Goal: Task Accomplishment & Management: Use online tool/utility

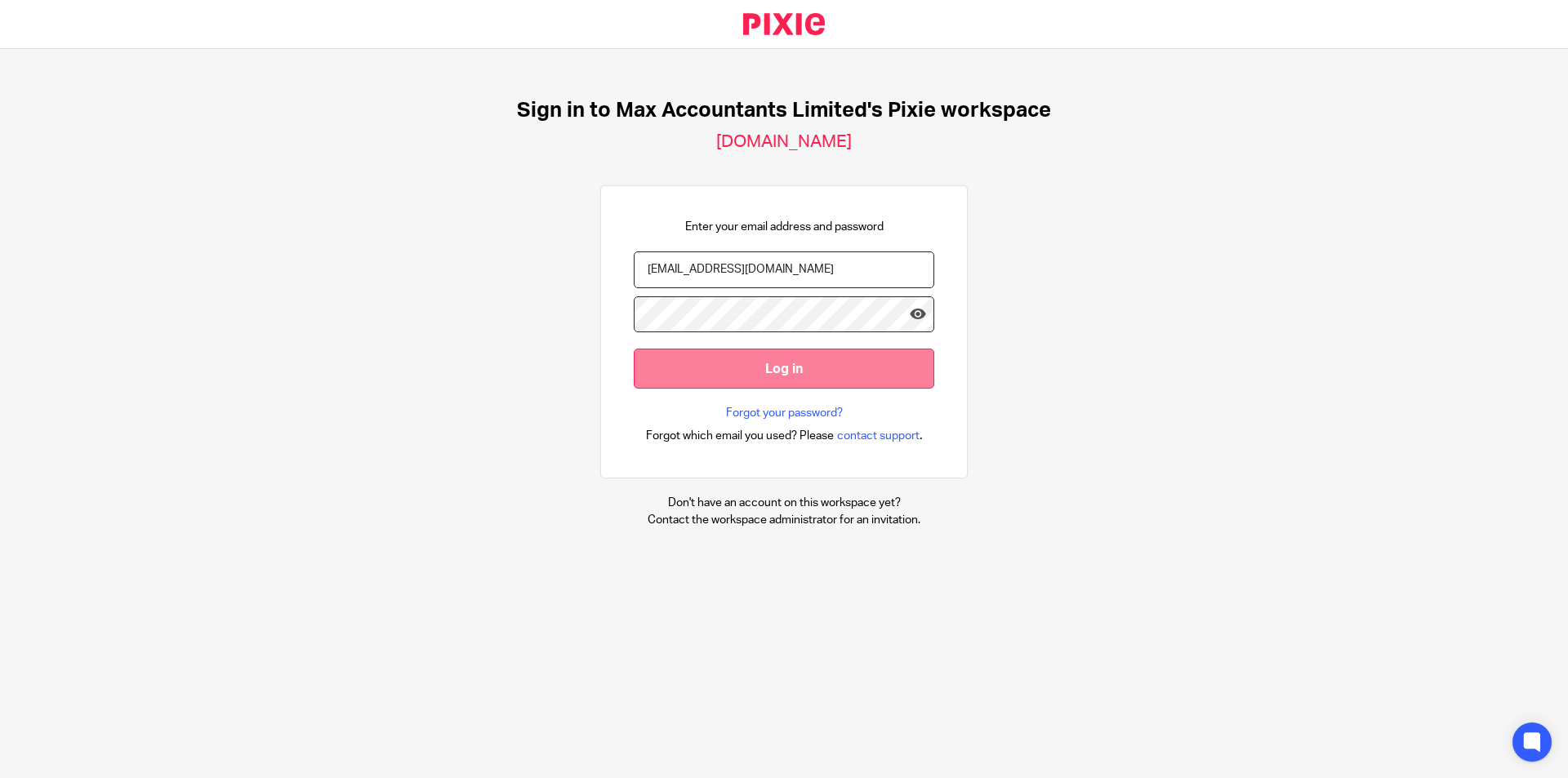
click at [784, 372] on input "Log in" at bounding box center [784, 368] width 301 height 40
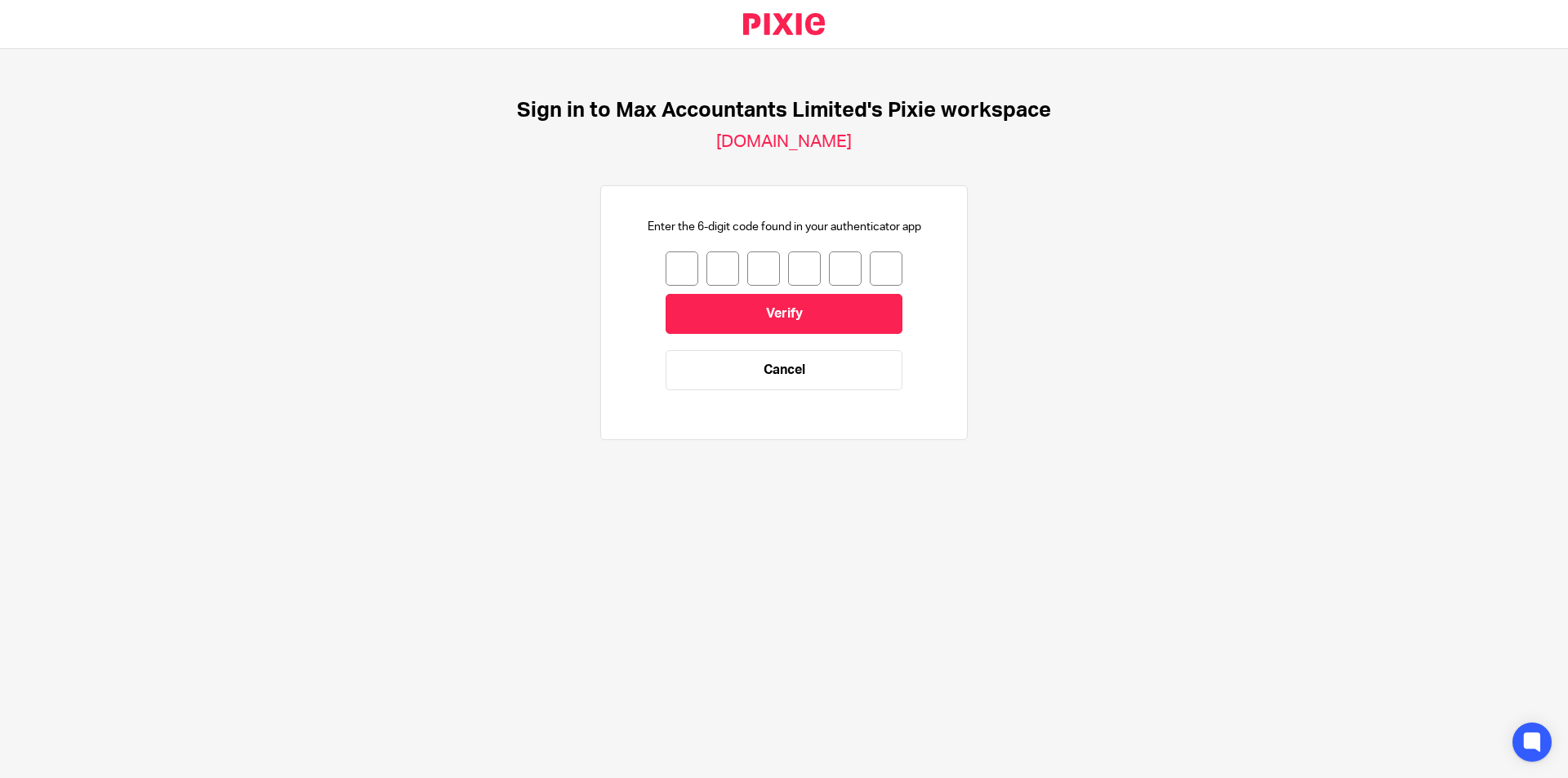
click at [679, 262] on input "number" at bounding box center [682, 268] width 33 height 34
type input "2"
type input "7"
type input "3"
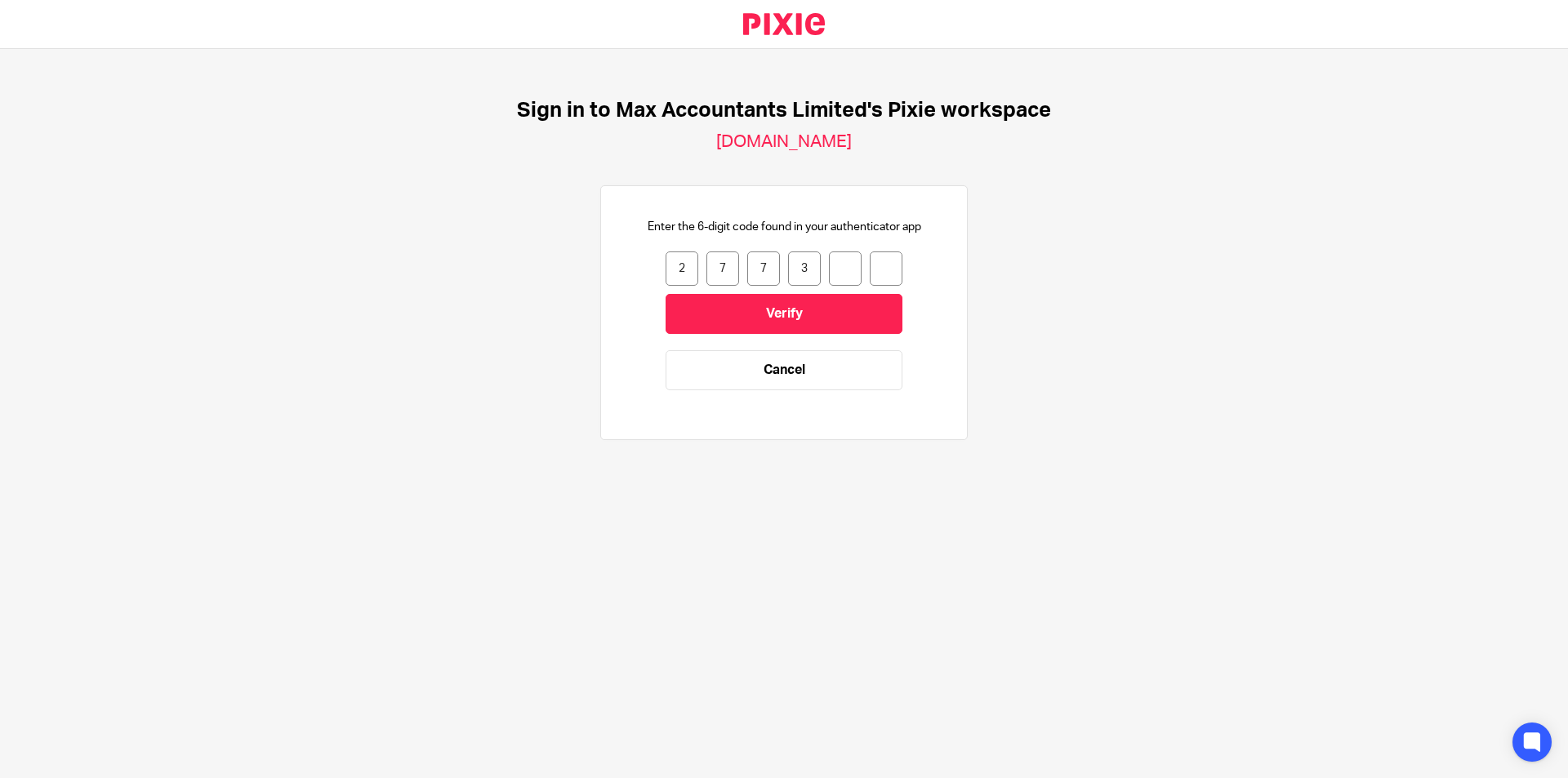
type input "8"
type input "9"
drag, startPoint x: 748, startPoint y: 292, endPoint x: 753, endPoint y: 299, distance: 8.6
click at [752, 299] on form "2 7 7 3 8 9 277389 Verify Cancel" at bounding box center [783, 328] width 236 height 155
click at [753, 300] on input "Verify" at bounding box center [783, 314] width 236 height 40
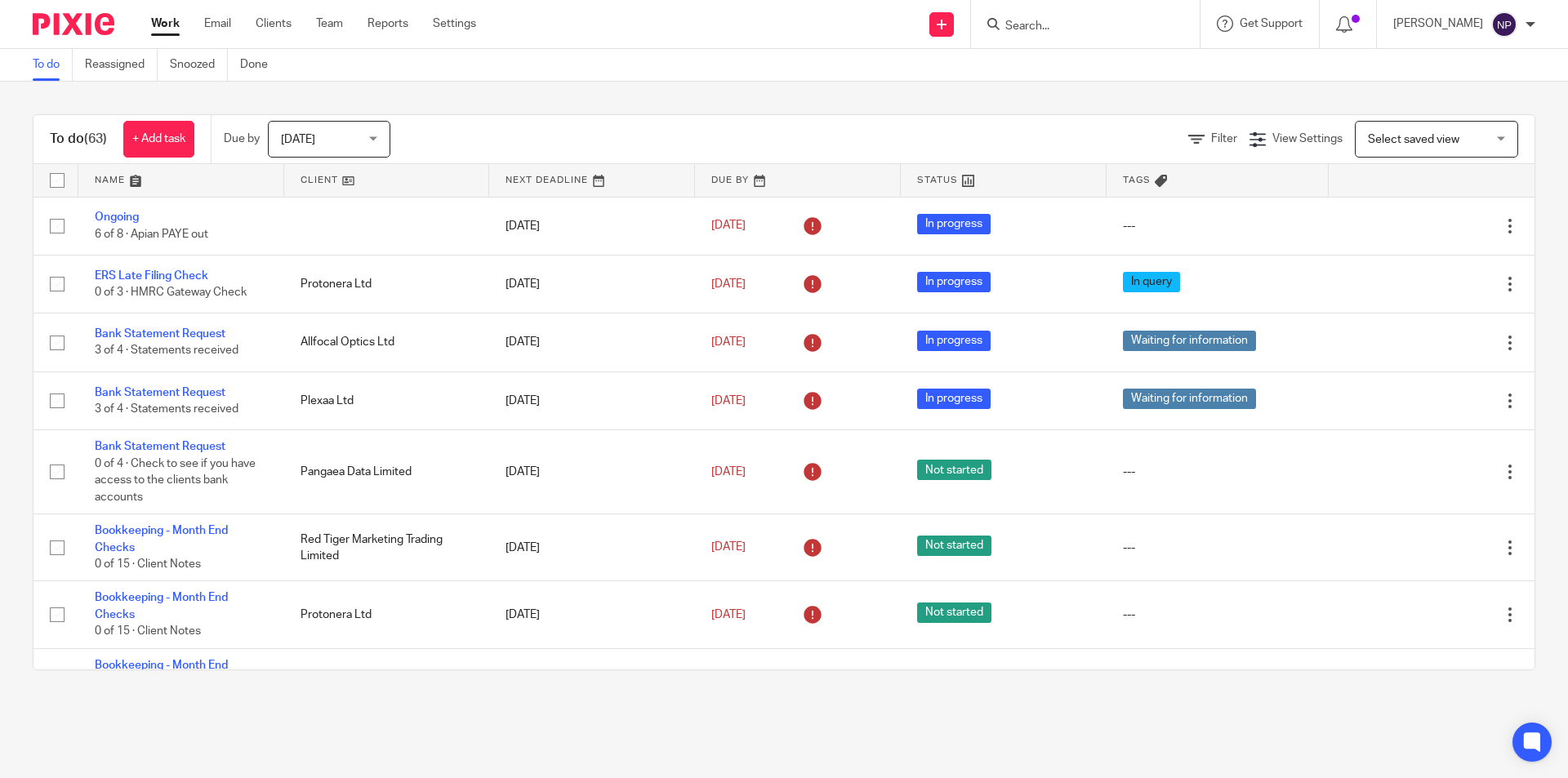
click at [1068, 28] on input "Search" at bounding box center [1078, 27] width 147 height 15
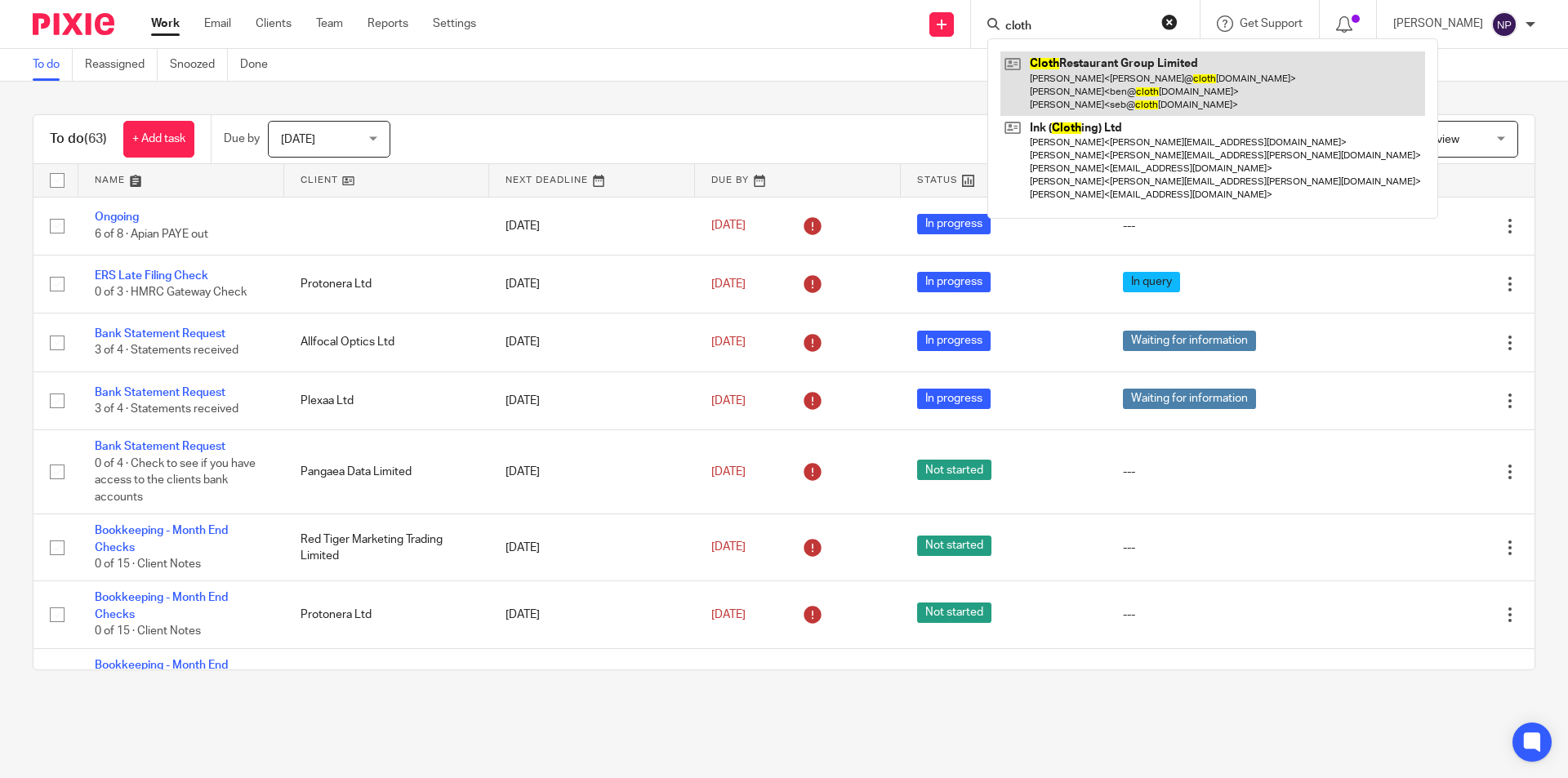
type input "cloth"
click at [1132, 72] on link at bounding box center [1213, 84] width 425 height 64
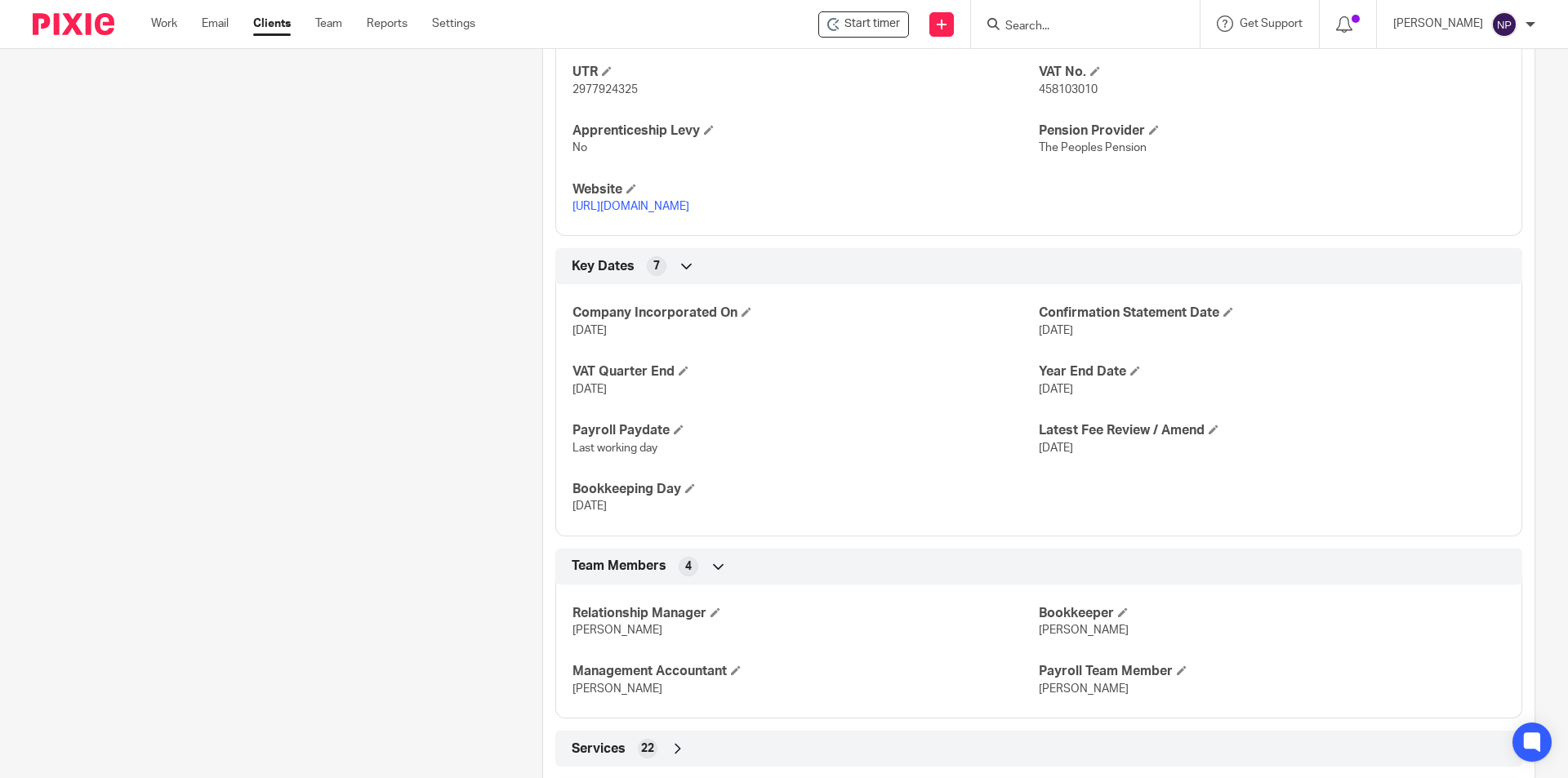
scroll to position [947, 0]
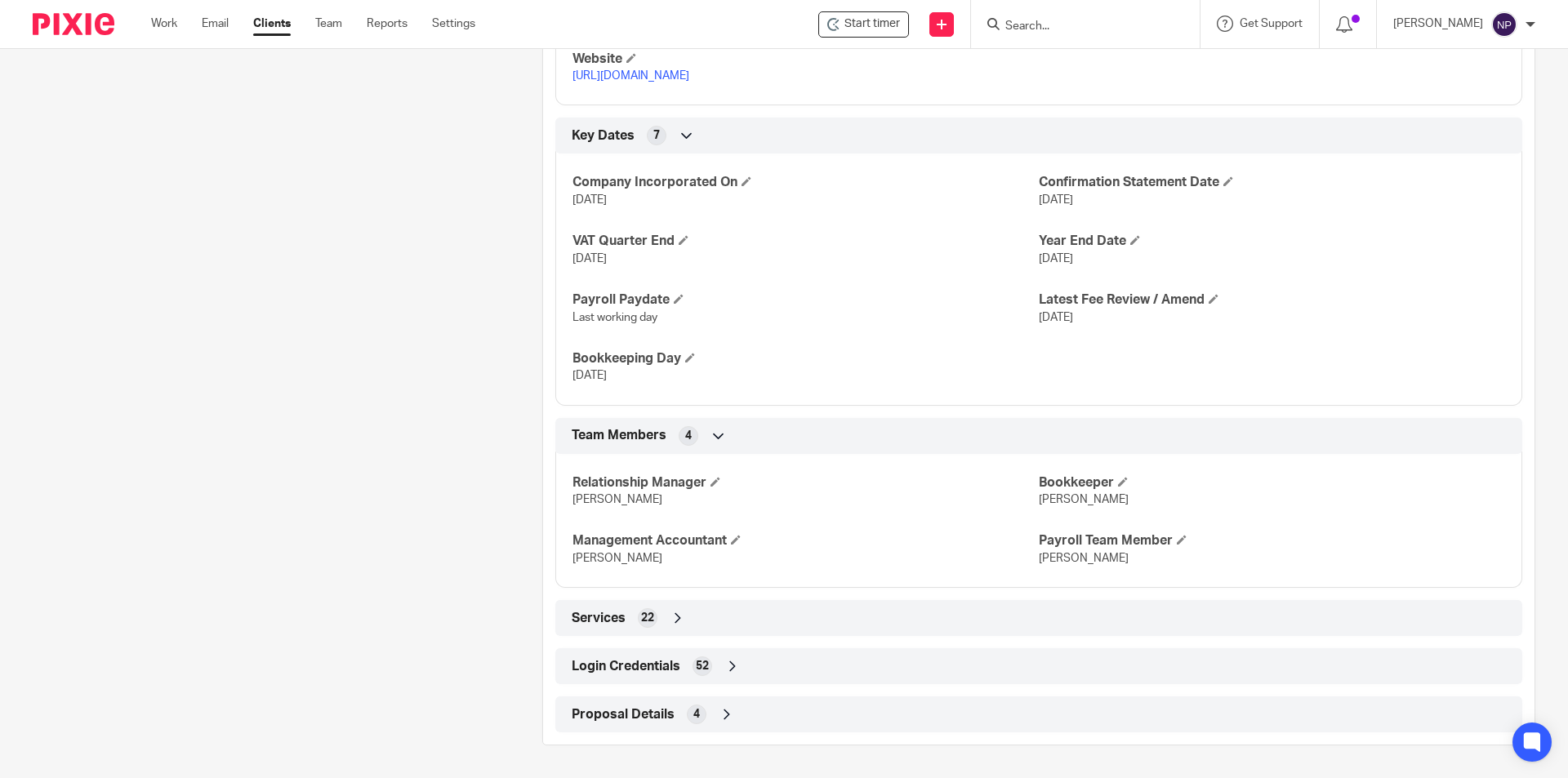
click at [739, 675] on div "Login Credentials 52" at bounding box center [1039, 666] width 942 height 28
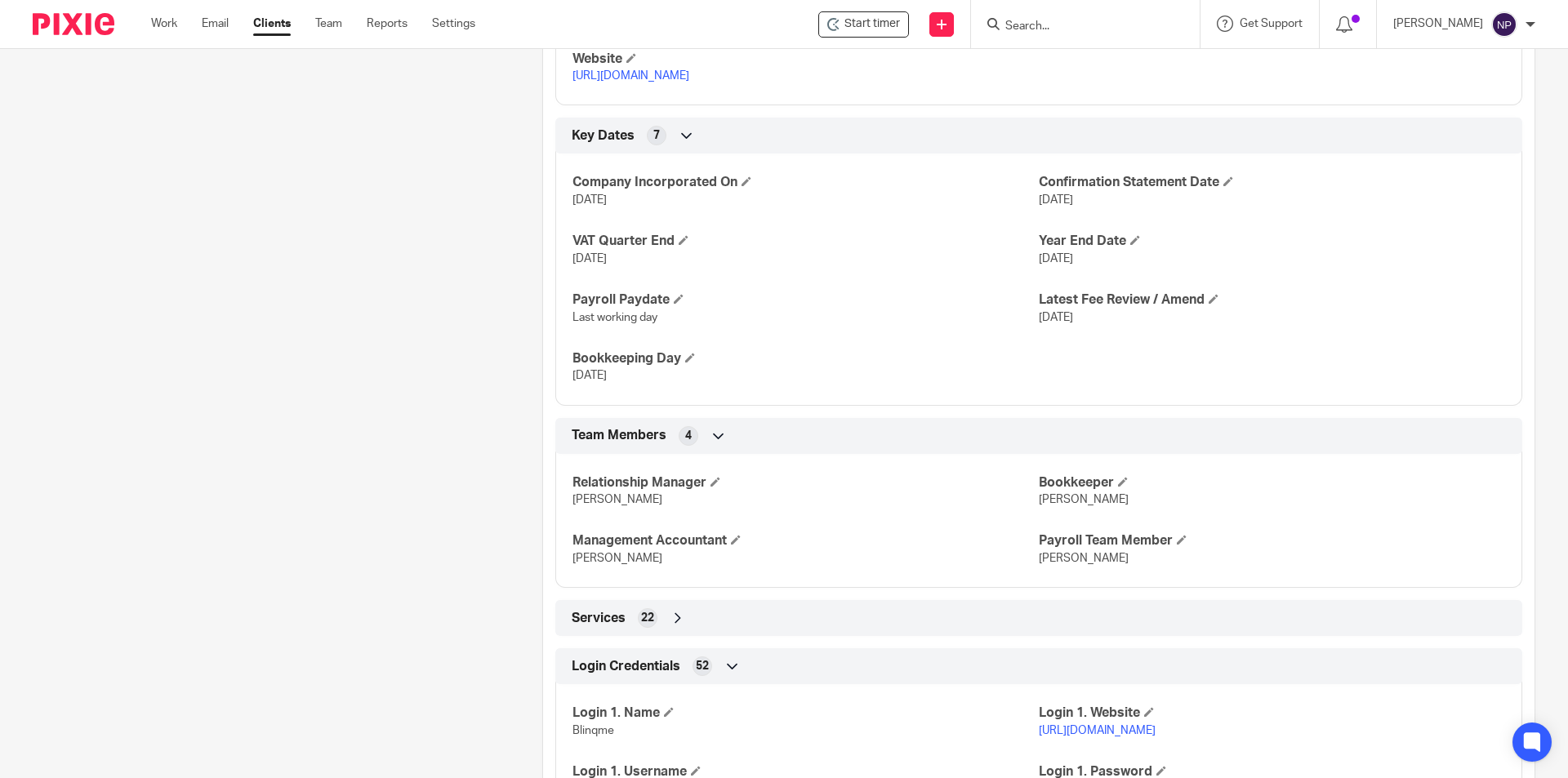
scroll to position [1436, 0]
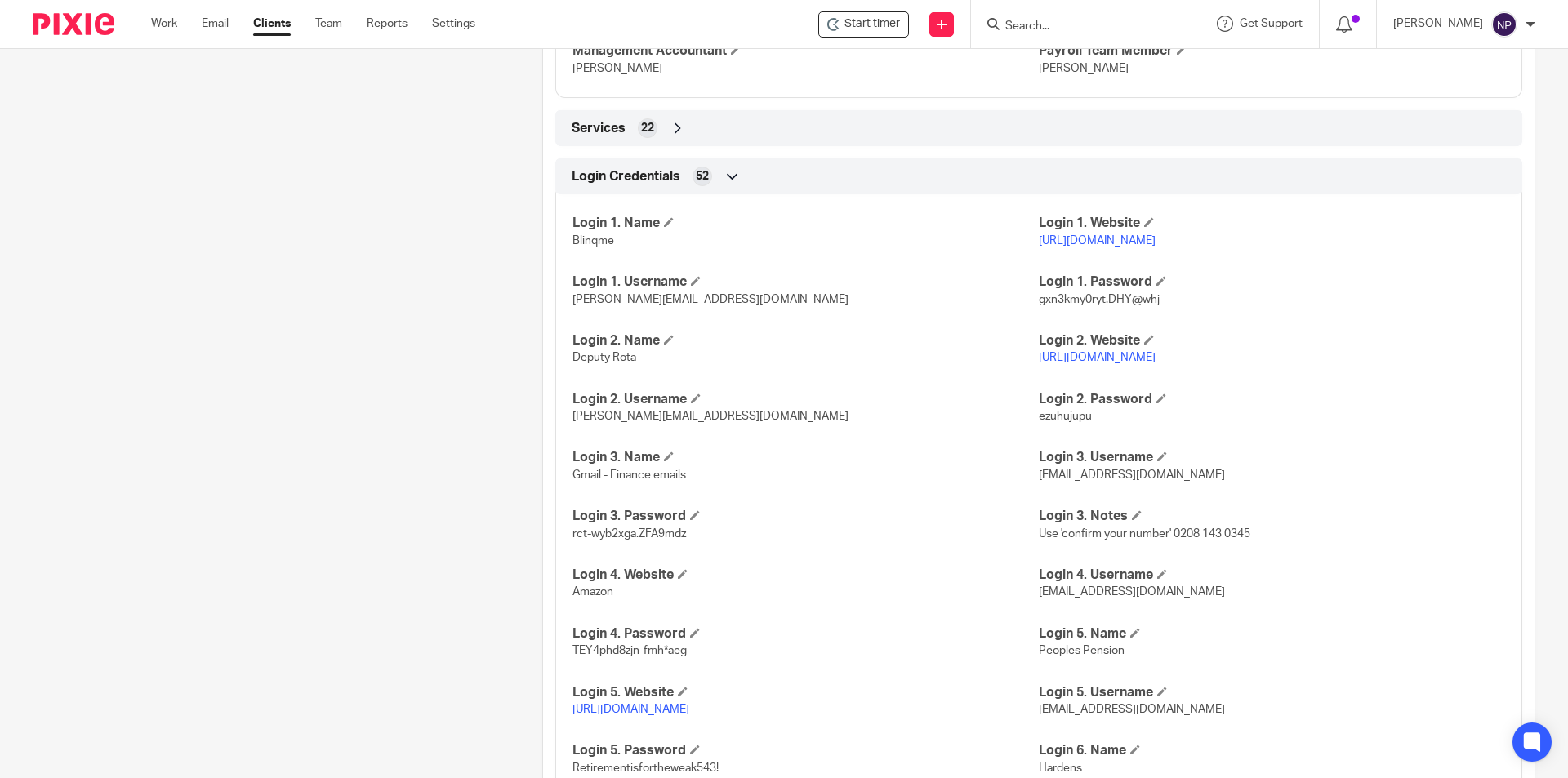
click at [663, 535] on span "rct-wyb2xga.ZFA9mdz" at bounding box center [628, 533] width 113 height 11
copy p "rct-wyb2xga.ZFA9mdz"
click at [1090, 20] on input "Search" at bounding box center [1078, 27] width 147 height 15
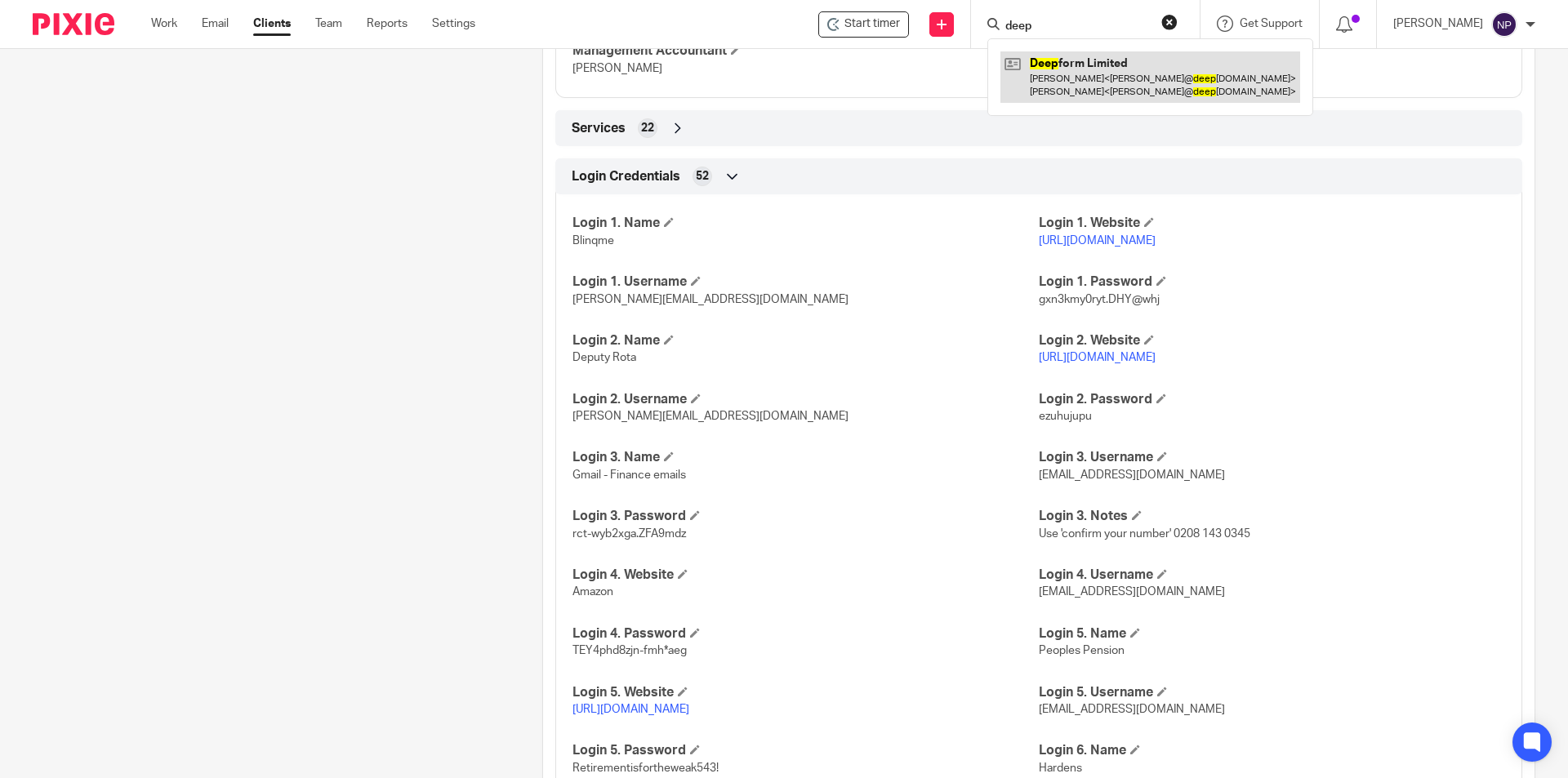
type input "deep"
click at [1106, 70] on link at bounding box center [1150, 76] width 300 height 51
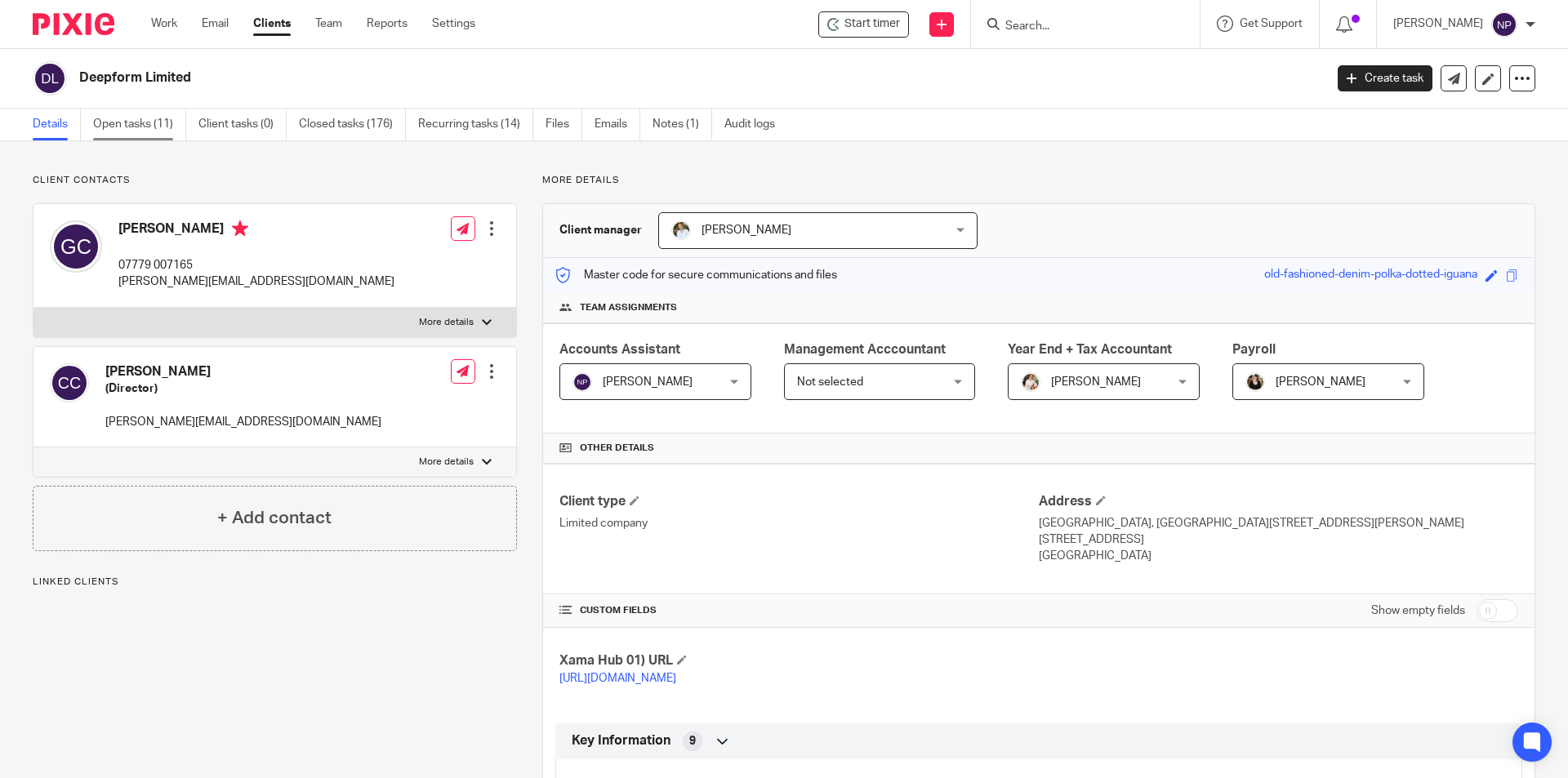
click at [163, 127] on link "Open tasks (11)" at bounding box center [139, 124] width 93 height 32
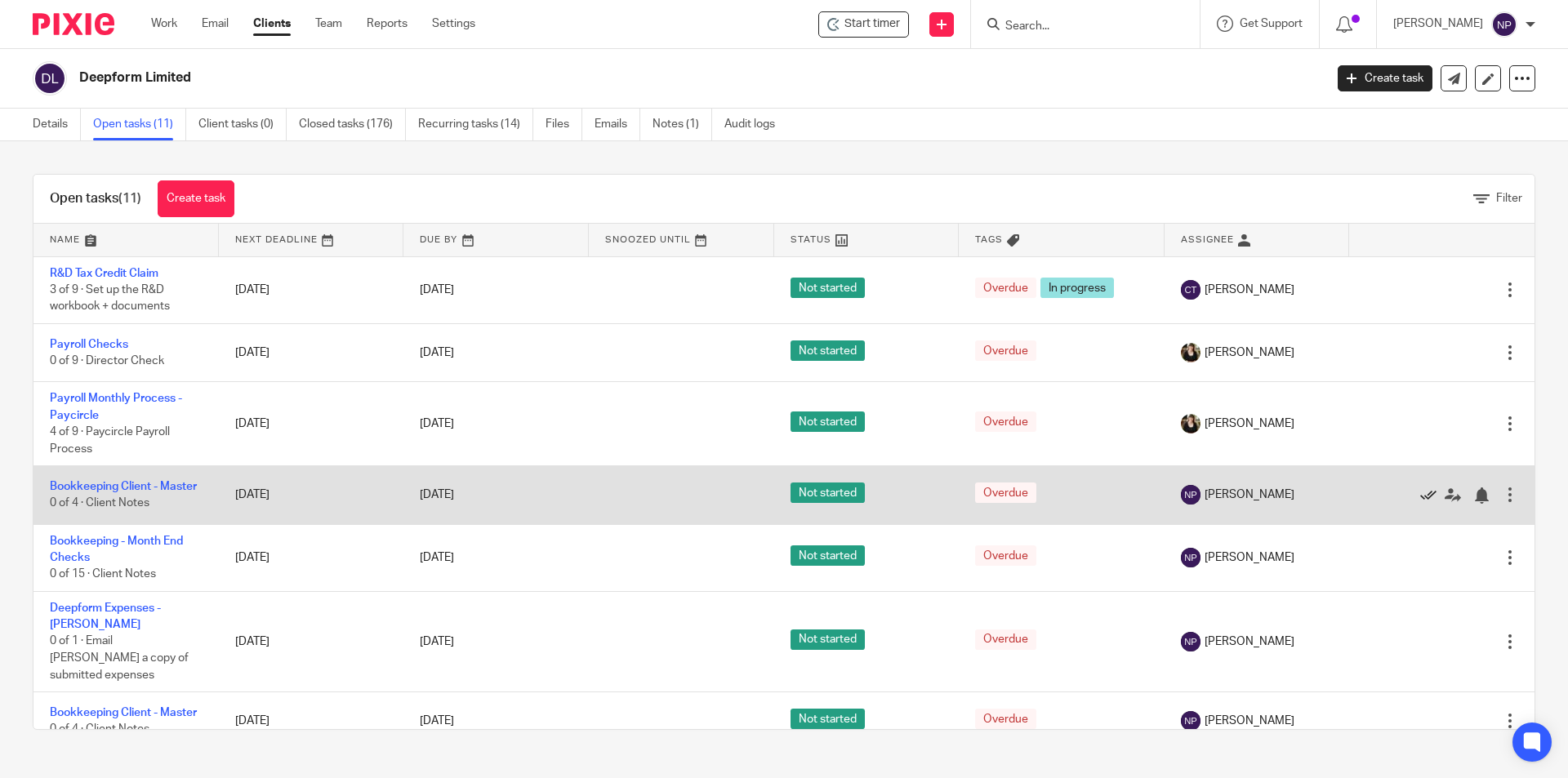
click at [1421, 497] on icon at bounding box center [1429, 496] width 17 height 17
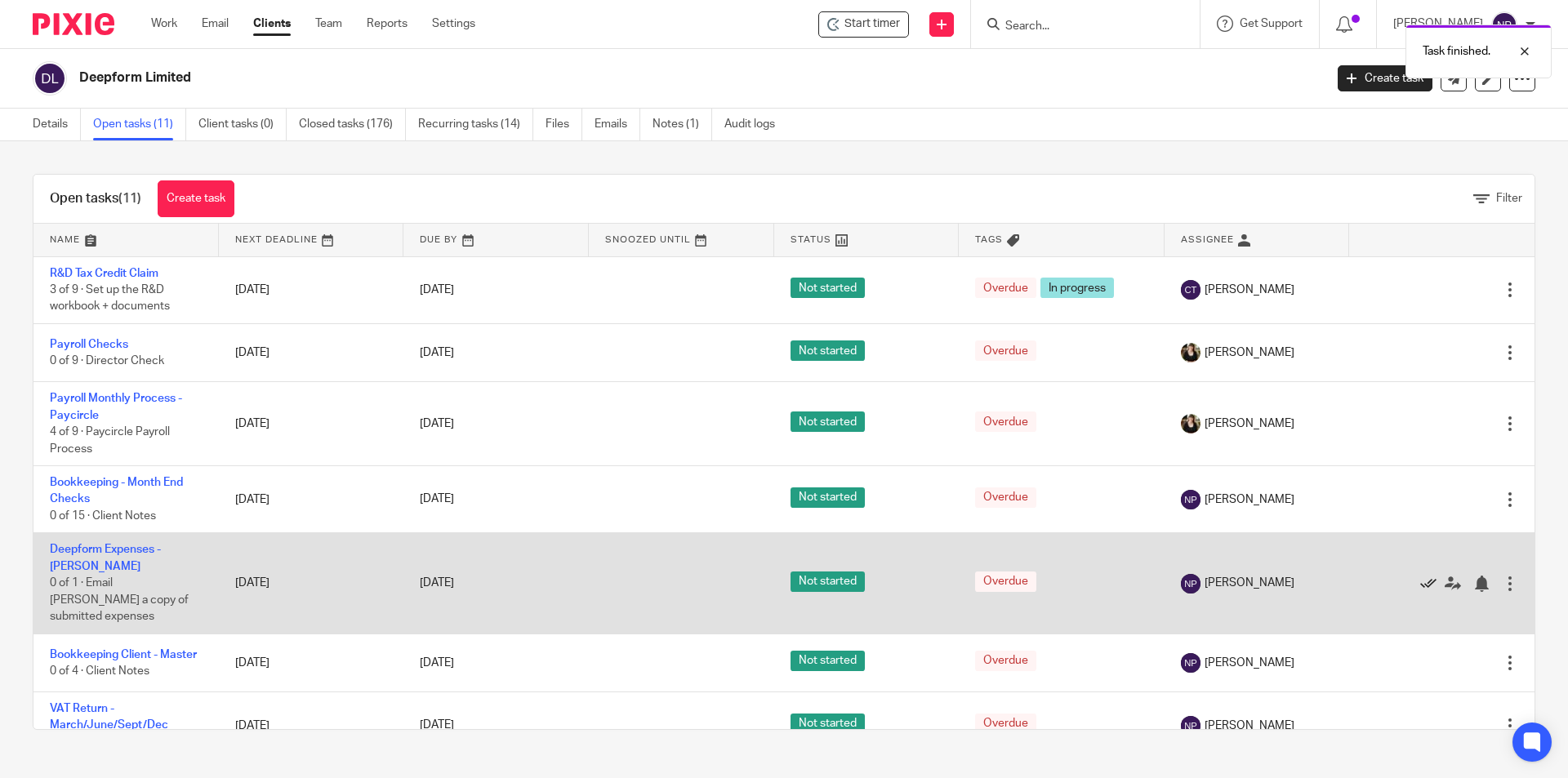
click at [1421, 576] on icon at bounding box center [1429, 584] width 17 height 17
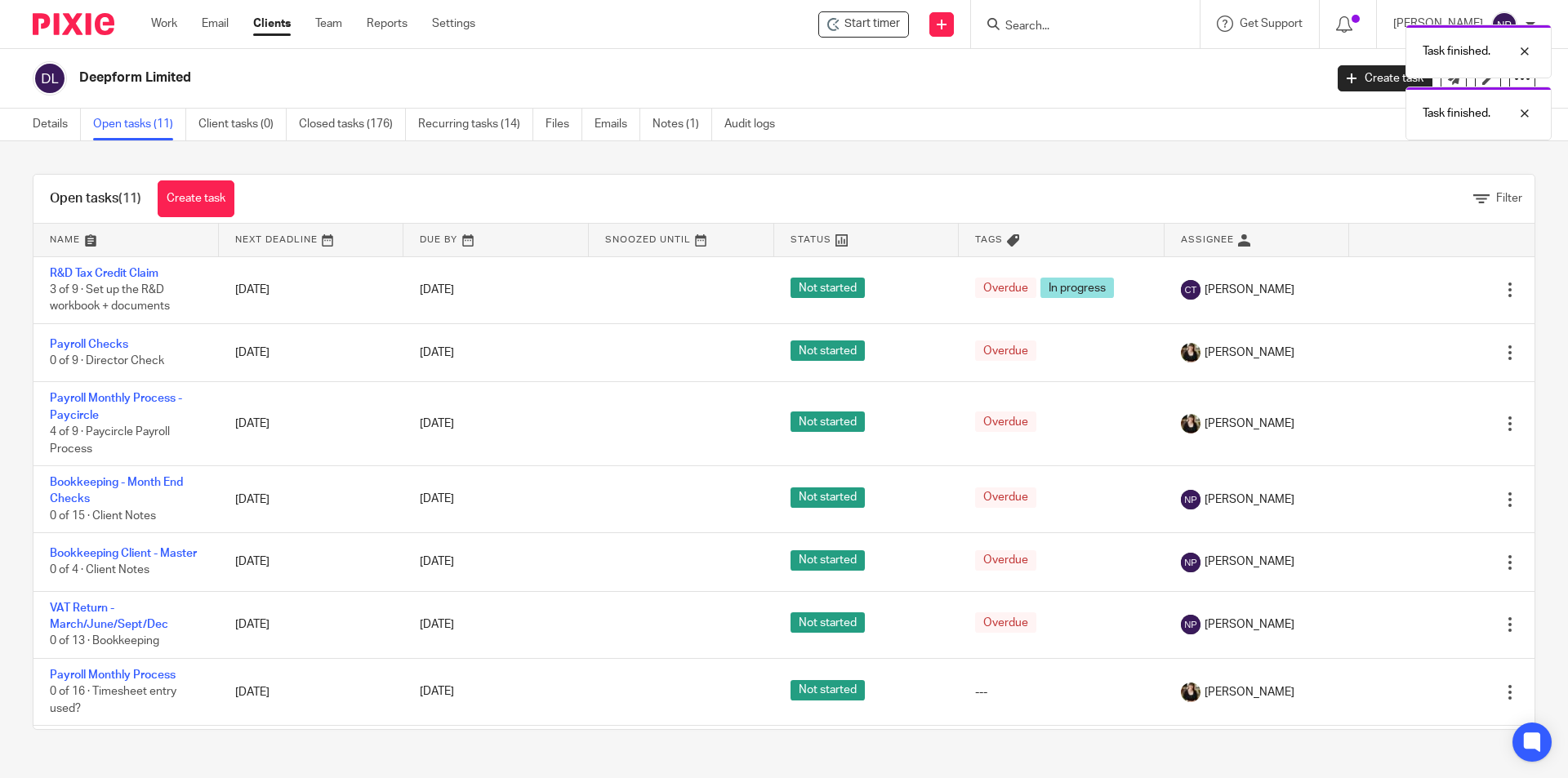
click at [1421, 566] on icon at bounding box center [1429, 563] width 17 height 17
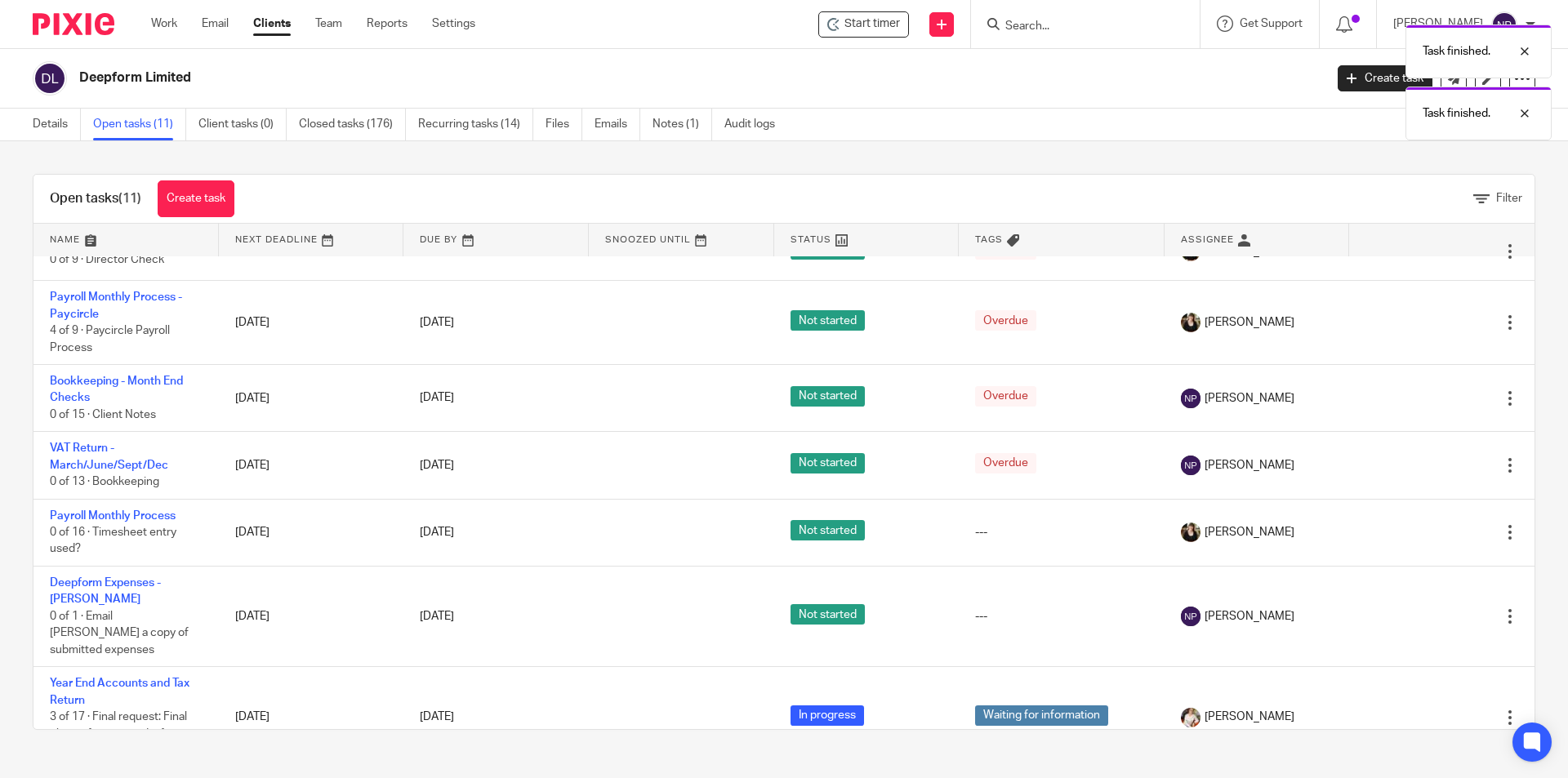
scroll to position [106, 0]
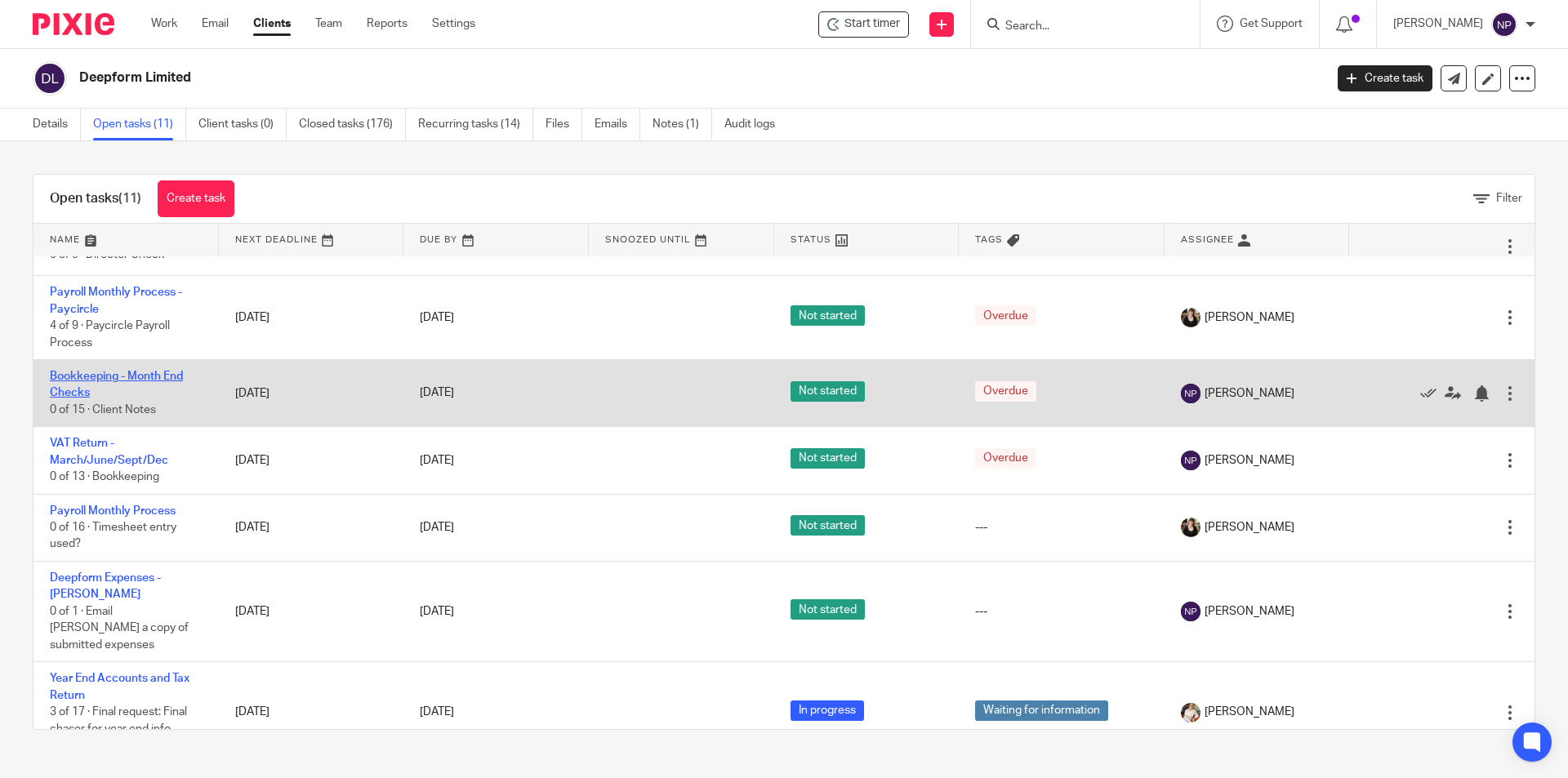
click at [125, 378] on link "Bookkeeping - Month End Checks" at bounding box center [116, 384] width 133 height 28
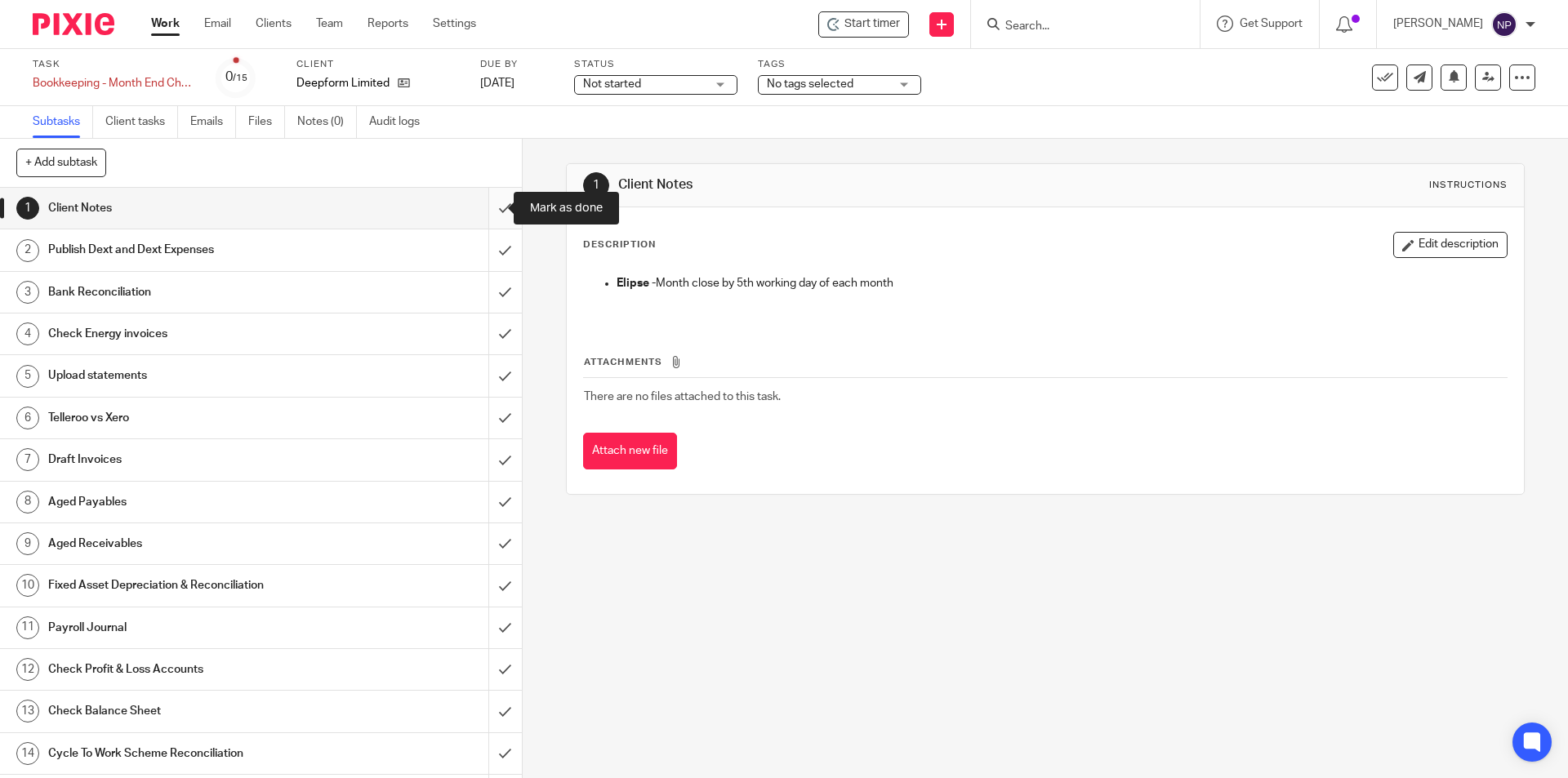
click at [480, 212] on input "submit" at bounding box center [260, 208] width 522 height 40
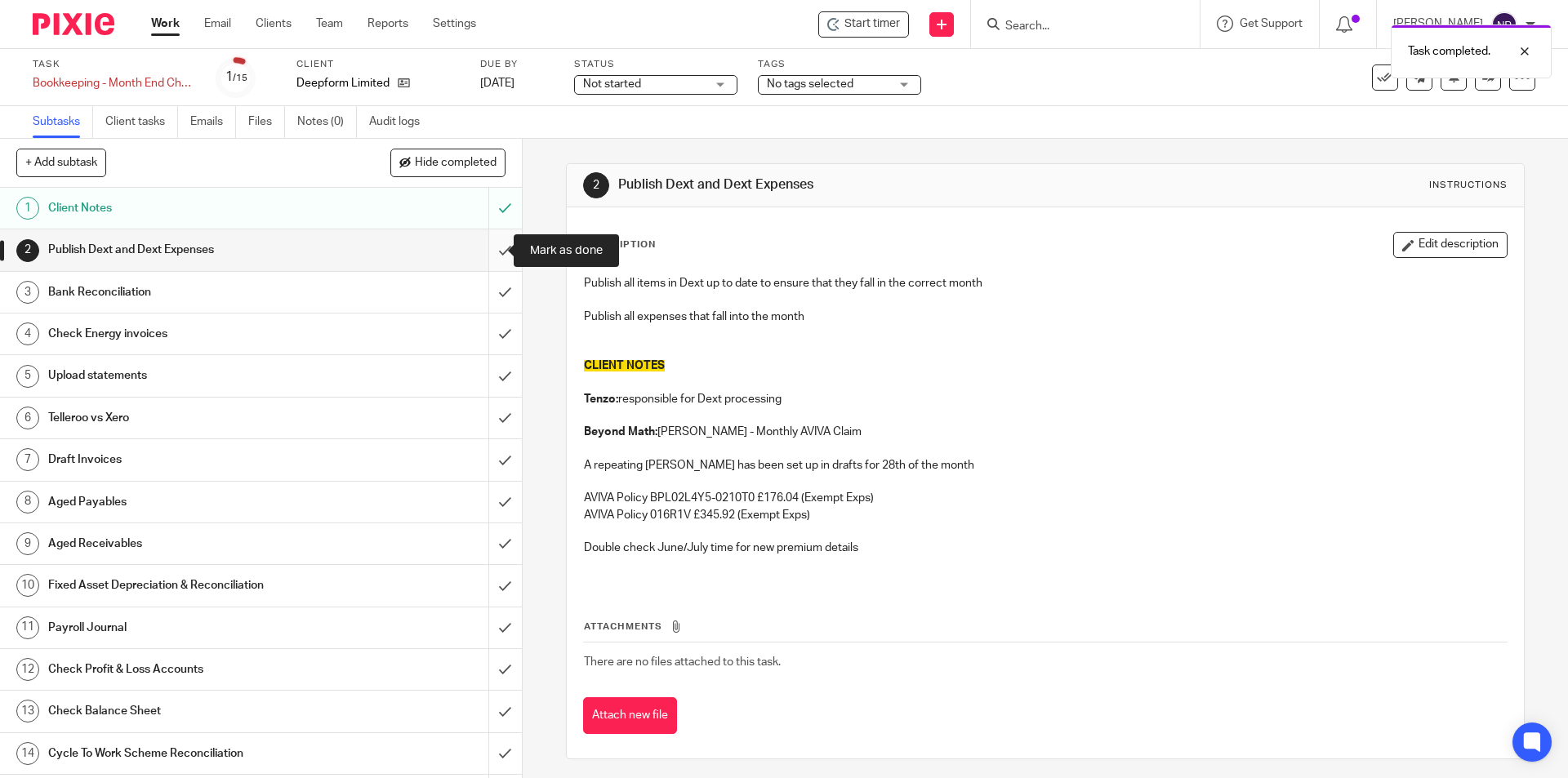
click at [496, 246] on input "submit" at bounding box center [260, 249] width 522 height 40
drag, startPoint x: 495, startPoint y: 281, endPoint x: 498, endPoint y: 305, distance: 24.2
click at [495, 283] on input "submit" at bounding box center [260, 292] width 522 height 40
click at [491, 331] on input "submit" at bounding box center [260, 334] width 522 height 40
click at [492, 372] on input "submit" at bounding box center [260, 375] width 522 height 40
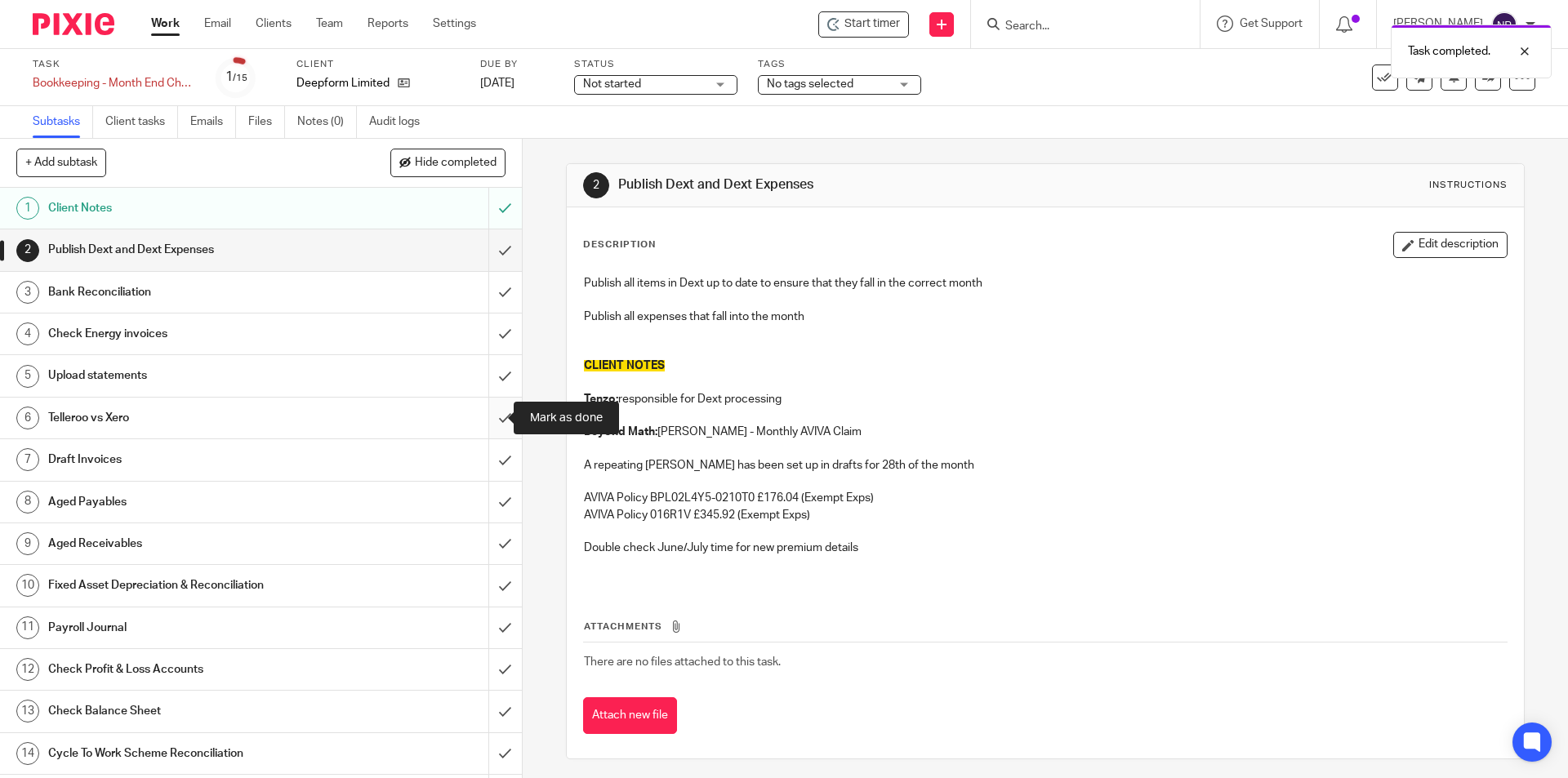
click at [503, 408] on input "submit" at bounding box center [260, 418] width 522 height 40
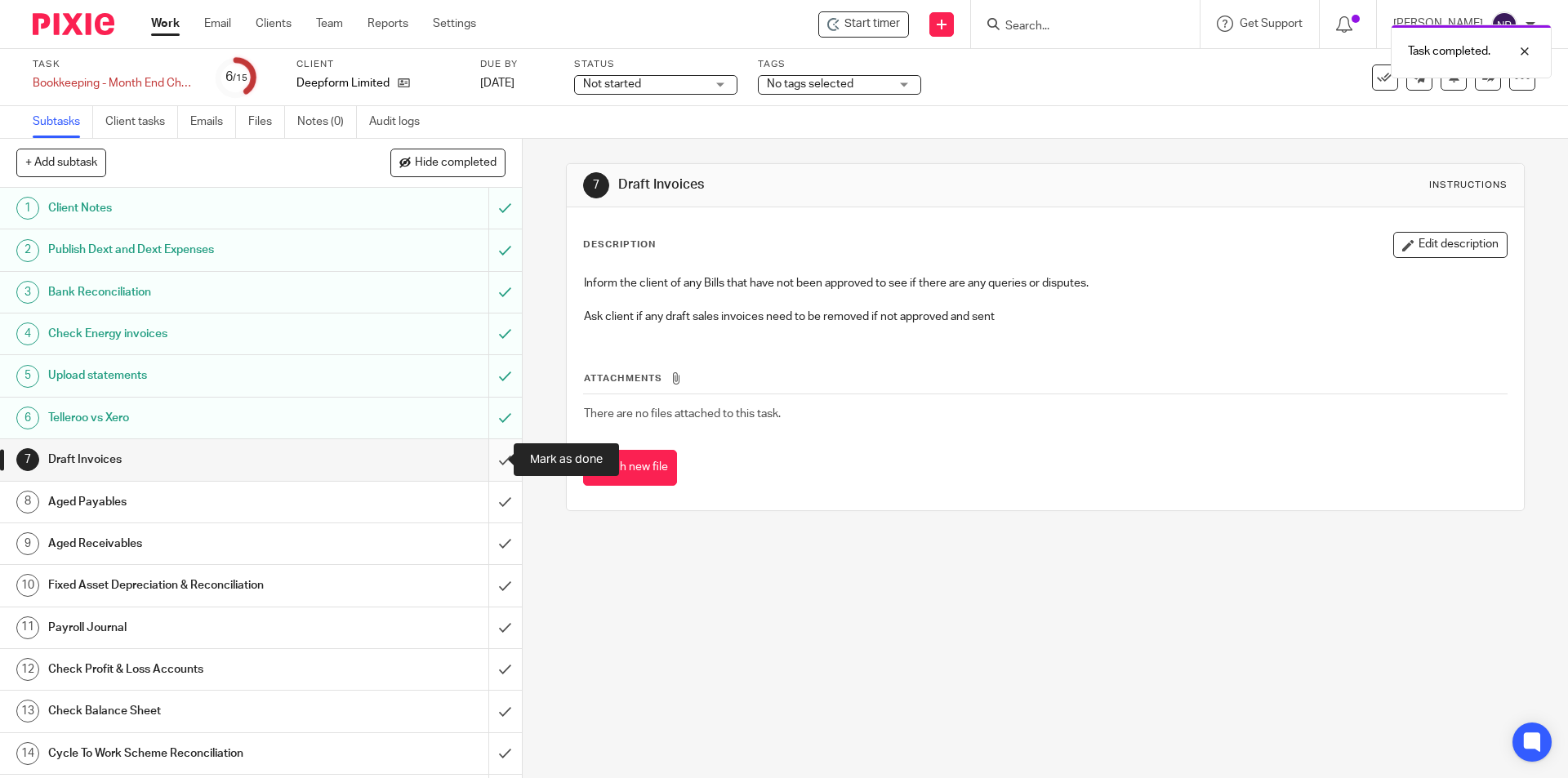
click at [490, 461] on input "submit" at bounding box center [260, 460] width 522 height 40
click at [490, 490] on input "submit" at bounding box center [260, 502] width 522 height 40
click at [490, 538] on input "submit" at bounding box center [260, 543] width 522 height 40
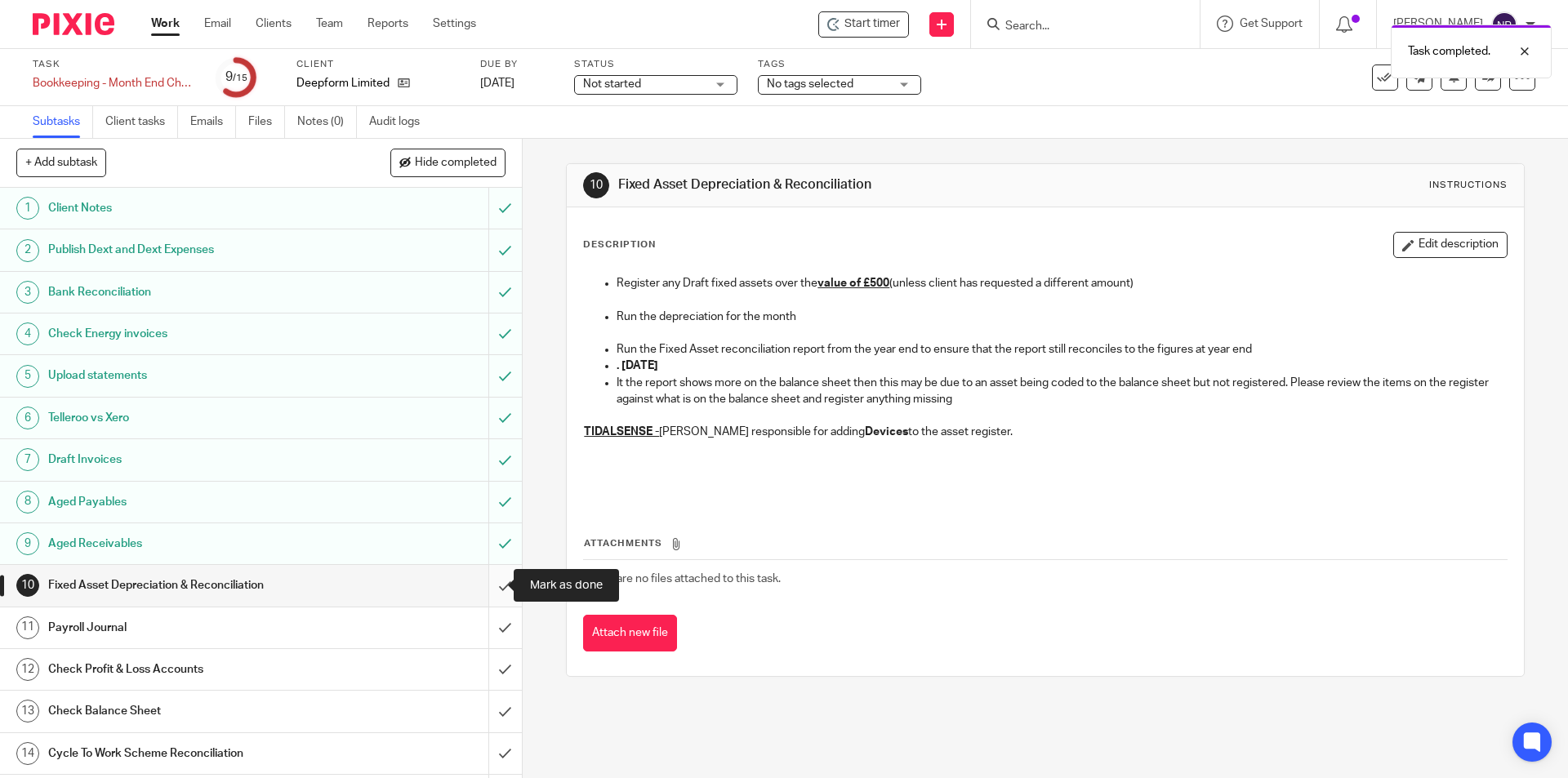
click at [494, 588] on input "submit" at bounding box center [260, 585] width 522 height 40
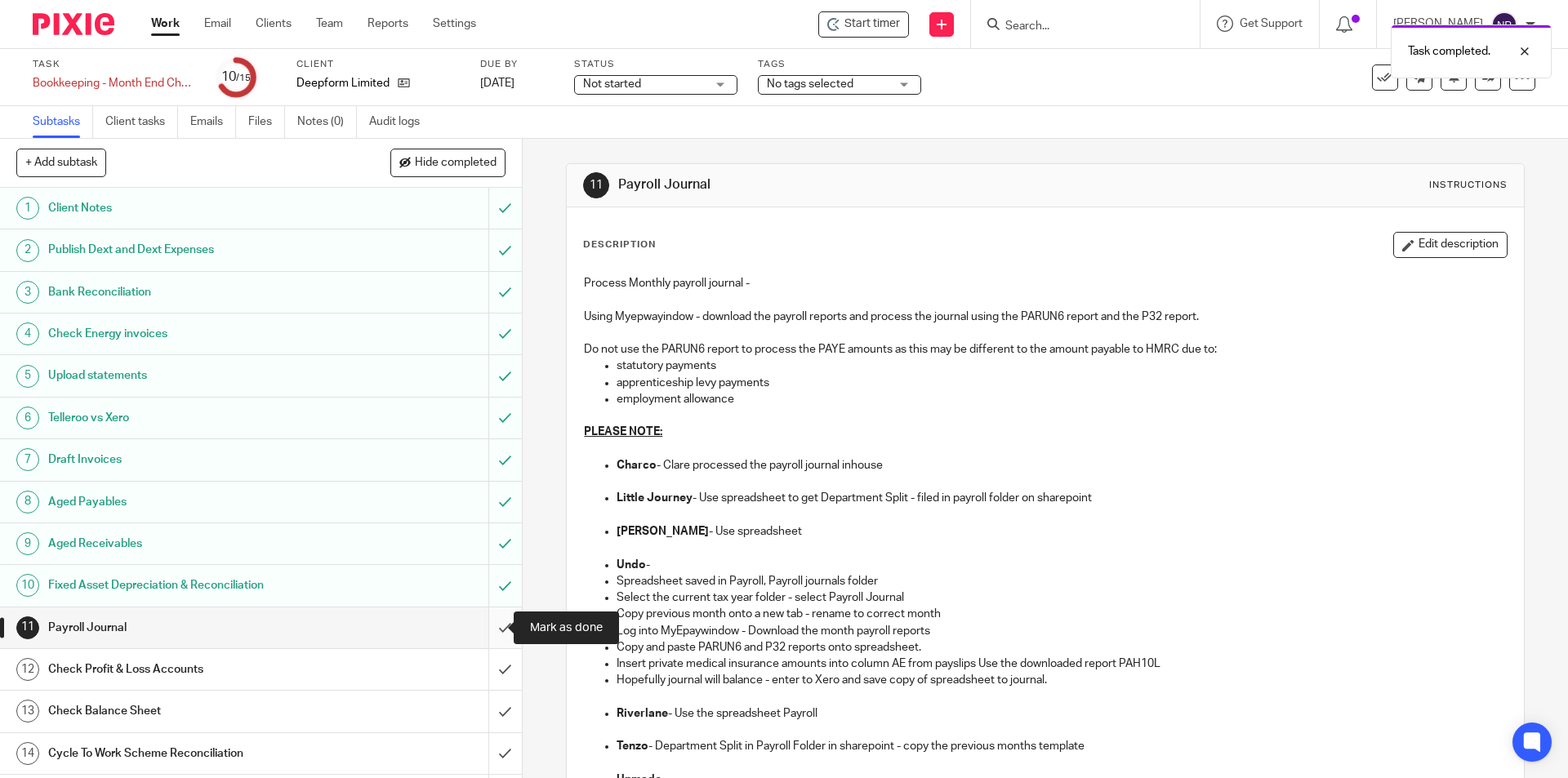
click at [485, 621] on input "submit" at bounding box center [260, 627] width 522 height 40
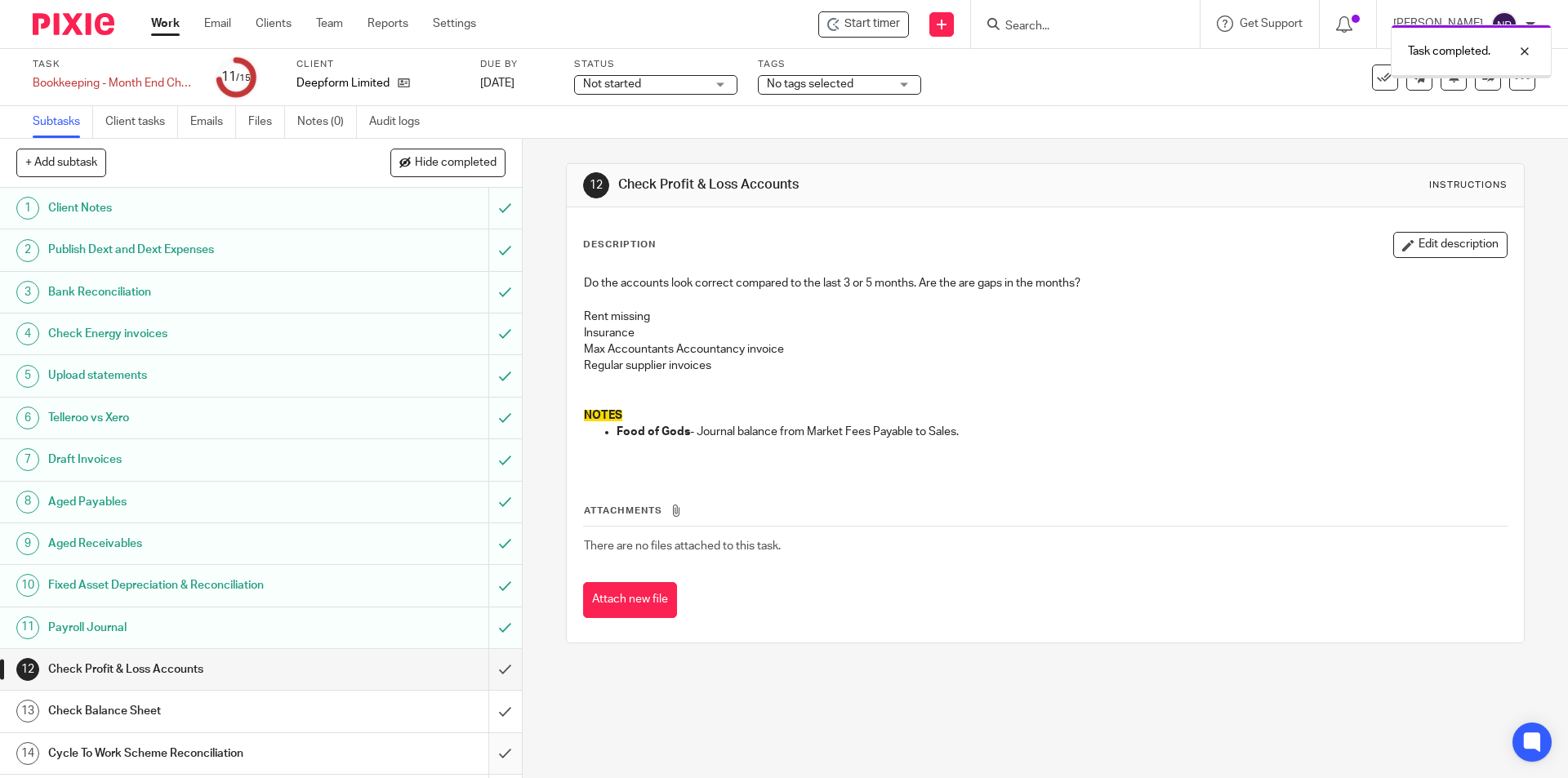
scroll to position [39, 0]
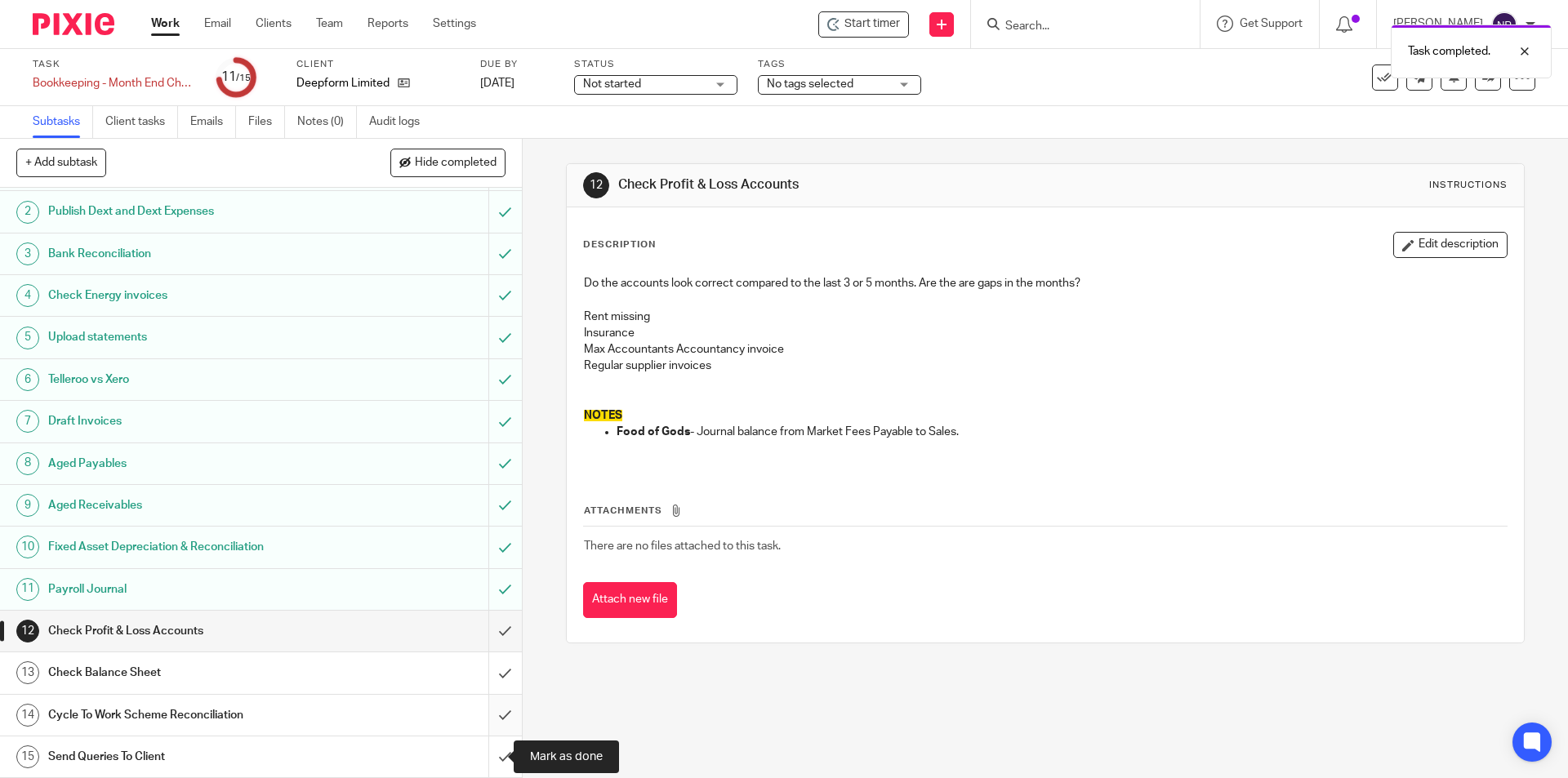
drag, startPoint x: 490, startPoint y: 744, endPoint x: 483, endPoint y: 726, distance: 19.3
click at [488, 739] on input "submit" at bounding box center [260, 757] width 522 height 40
click at [483, 710] on input "submit" at bounding box center [260, 715] width 522 height 40
drag, startPoint x: 483, startPoint y: 681, endPoint x: 494, endPoint y: 647, distance: 35.7
click at [484, 681] on input "submit" at bounding box center [260, 672] width 522 height 40
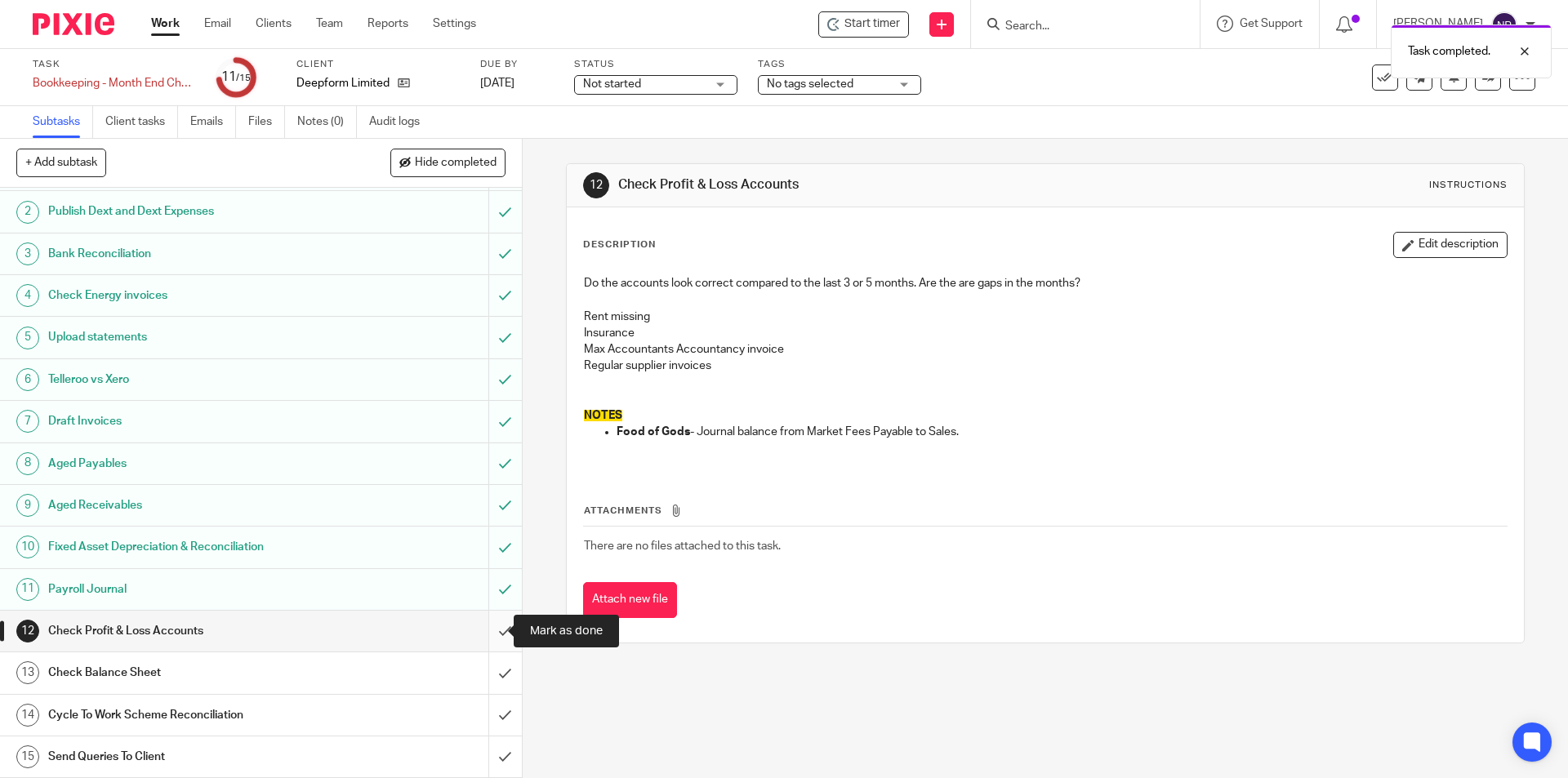
click at [498, 635] on input "submit" at bounding box center [260, 631] width 522 height 40
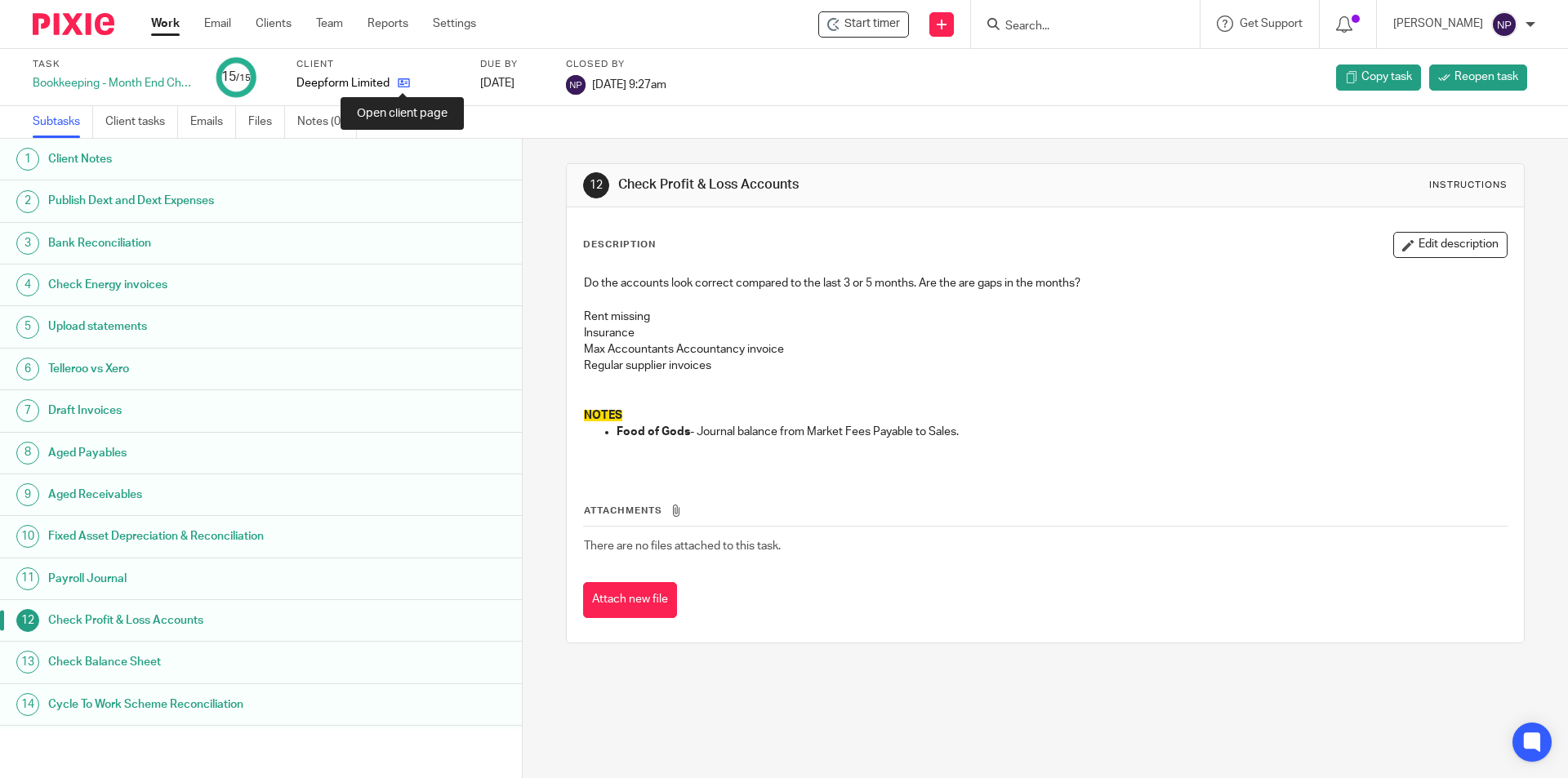
click at [409, 82] on icon at bounding box center [403, 82] width 12 height 12
